Goal: Navigation & Orientation: Find specific page/section

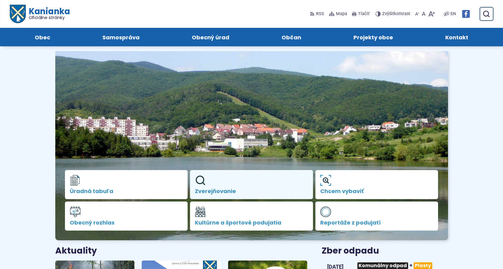
click at [221, 189] on span "Zverejňovanie" at bounding box center [251, 191] width 113 height 6
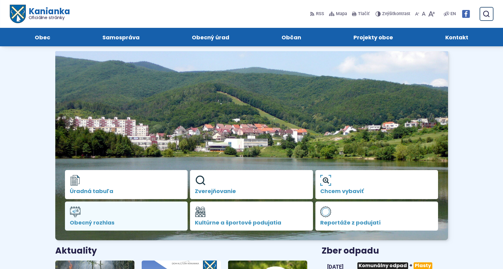
click at [91, 221] on span "Obecný rozhlas" at bounding box center [126, 222] width 113 height 6
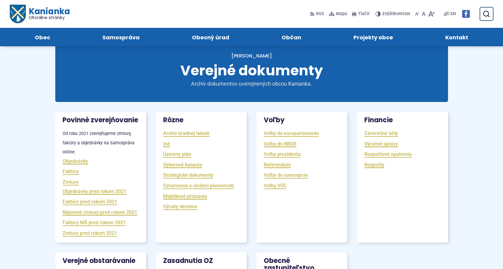
scroll to position [20, 0]
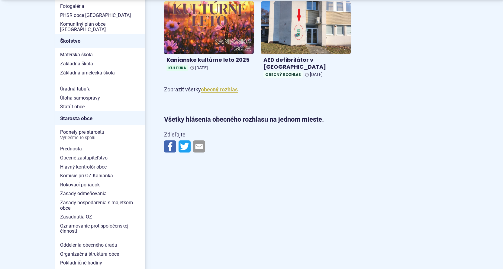
scroll to position [322, 0]
